Goal: Transaction & Acquisition: Subscribe to service/newsletter

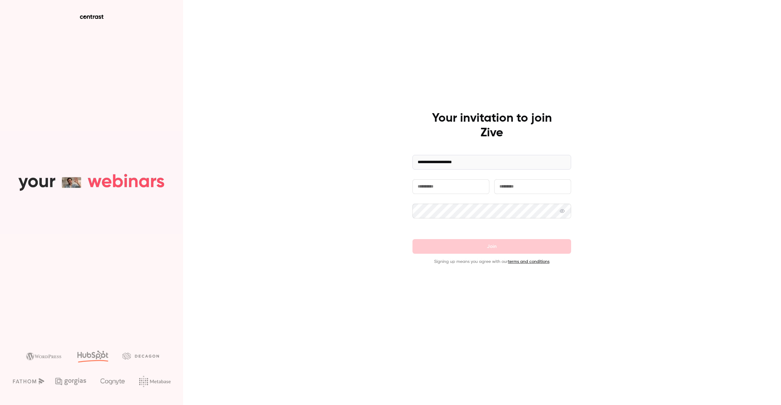
click at [462, 187] on input "text" at bounding box center [451, 186] width 77 height 15
type input "***"
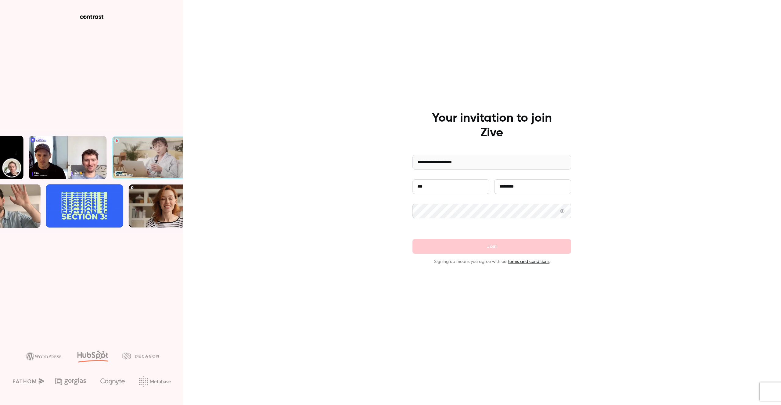
type input "*********"
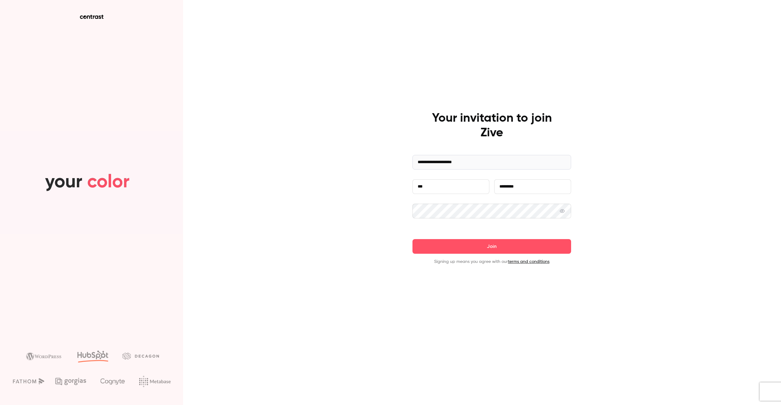
click at [474, 229] on div at bounding box center [492, 225] width 159 height 10
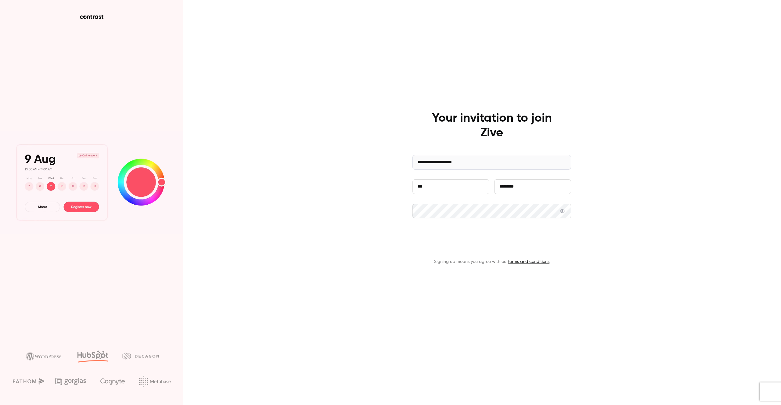
click at [503, 240] on button "Join" at bounding box center [492, 246] width 159 height 15
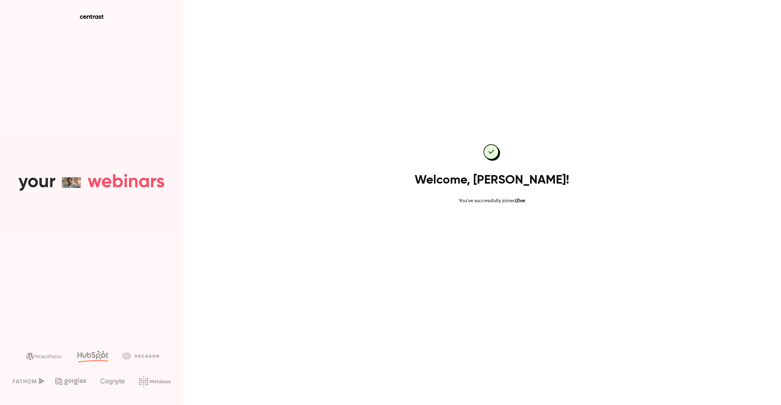
click at [484, 221] on link "Go to dashboard" at bounding box center [492, 224] width 52 height 15
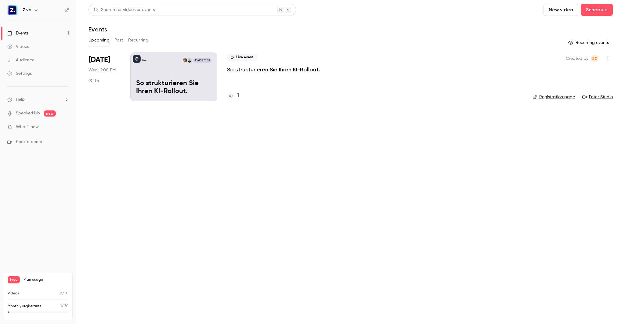
click at [171, 184] on main "Search for videos or events New video Schedule Events Upcoming Past Recurring R…" at bounding box center [350, 162] width 549 height 324
click at [28, 69] on link "Settings" at bounding box center [38, 73] width 76 height 13
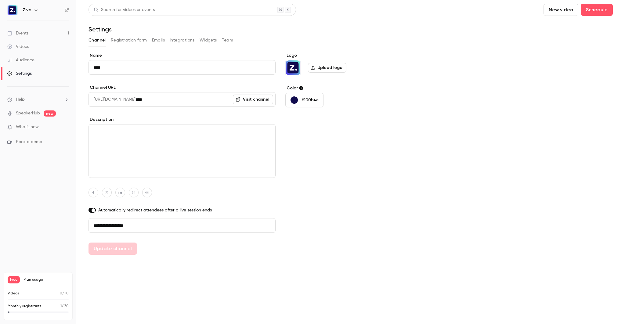
click at [110, 222] on input "**********" at bounding box center [182, 225] width 187 height 15
click at [110, 224] on input "**********" at bounding box center [182, 225] width 187 height 15
click at [102, 245] on button "Update channel" at bounding box center [113, 249] width 49 height 12
type input "**********"
click at [40, 276] on div "Free Plan usage Videos 0 / 10 Monthly registrants 1 / 30" at bounding box center [38, 296] width 69 height 48
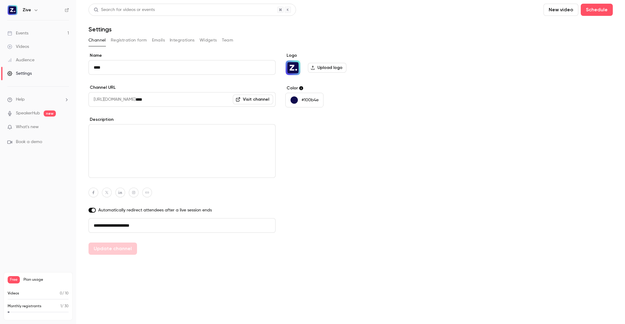
click at [35, 278] on span "Plan usage" at bounding box center [45, 279] width 45 height 5
click at [15, 279] on span "Free" at bounding box center [14, 279] width 12 height 7
click at [18, 292] on p "Videos" at bounding box center [14, 293] width 12 height 5
drag, startPoint x: 12, startPoint y: 280, endPoint x: 20, endPoint y: 280, distance: 7.3
click at [13, 280] on span "Free" at bounding box center [14, 279] width 12 height 7
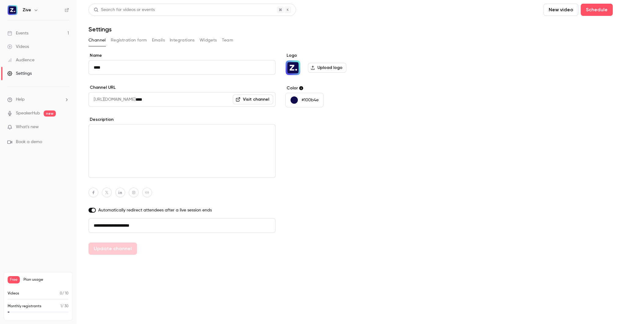
click at [26, 280] on span "Plan usage" at bounding box center [45, 279] width 45 height 5
drag, startPoint x: 12, startPoint y: 294, endPoint x: 15, endPoint y: 301, distance: 7.1
click at [14, 297] on div "Videos 0 / 10" at bounding box center [38, 295] width 61 height 9
click at [17, 306] on p "Monthly registrants" at bounding box center [25, 306] width 34 height 5
click at [45, 207] on nav "Zive Events 1 Videos Audience Settings Help SpeakerHub new What's new Book a de…" at bounding box center [38, 162] width 76 height 324
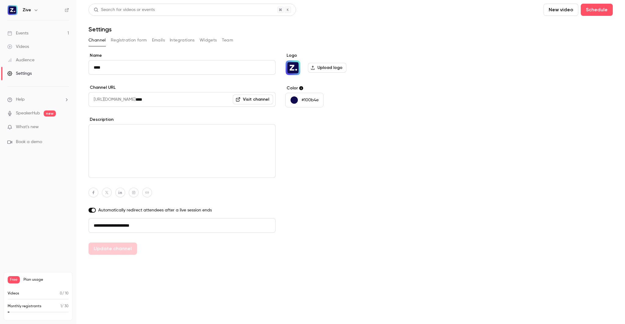
click at [28, 15] on nav "Zive Events 1 Videos Audience Settings Help SpeakerHub new What's new Book a de…" at bounding box center [38, 162] width 76 height 324
click at [29, 13] on div "Zive" at bounding box center [41, 9] width 37 height 7
click at [29, 11] on h6 "Zive" at bounding box center [27, 10] width 9 height 6
click at [34, 10] on icon "button" at bounding box center [36, 10] width 5 height 5
click at [47, 56] on div "Billing" at bounding box center [76, 56] width 108 height 6
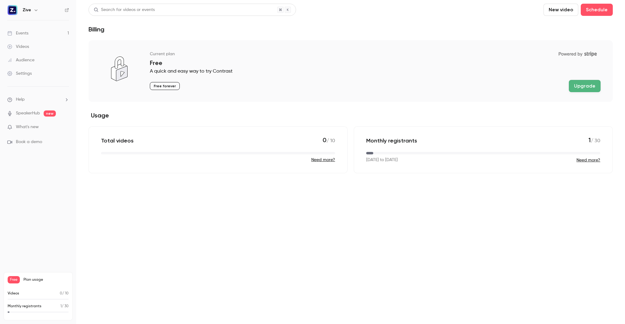
click at [578, 89] on button "Upgrade" at bounding box center [585, 86] width 32 height 12
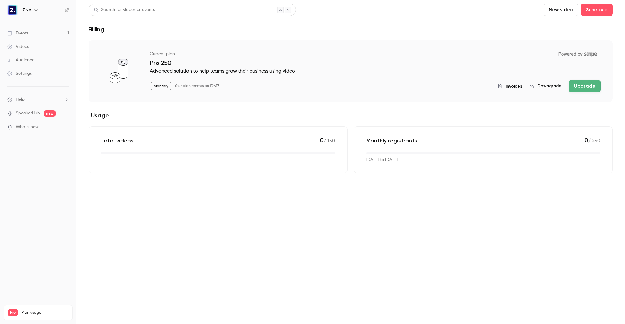
click at [240, 237] on main "Search for videos or events New video Schedule Billing Current plan Powered by …" at bounding box center [350, 162] width 549 height 324
